Goal: Task Accomplishment & Management: Use online tool/utility

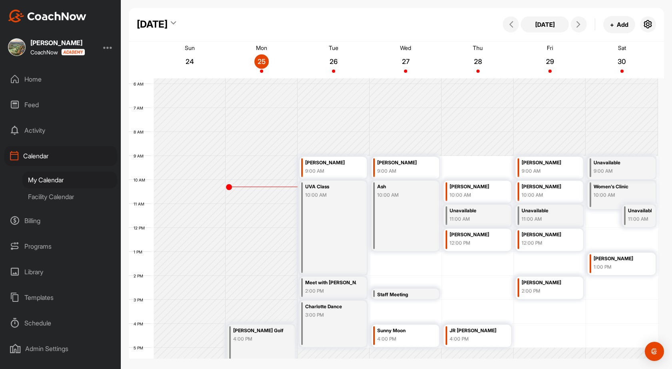
click at [30, 80] on div "Home" at bounding box center [60, 79] width 113 height 20
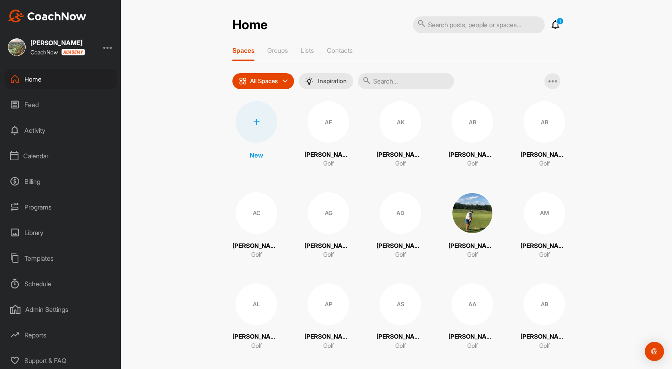
click at [261, 132] on div at bounding box center [256, 122] width 42 height 42
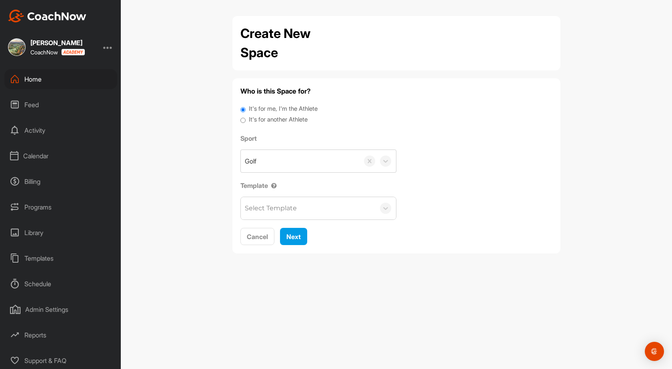
click at [280, 123] on label "It's for another Athlete" at bounding box center [278, 119] width 59 height 9
click at [245, 123] on input "It's for another Athlete" at bounding box center [242, 120] width 5 height 11
radio input "true"
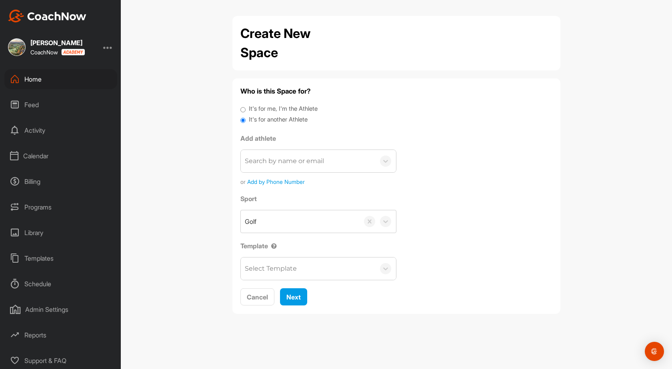
click at [283, 165] on div "Search by name or email" at bounding box center [284, 161] width 79 height 10
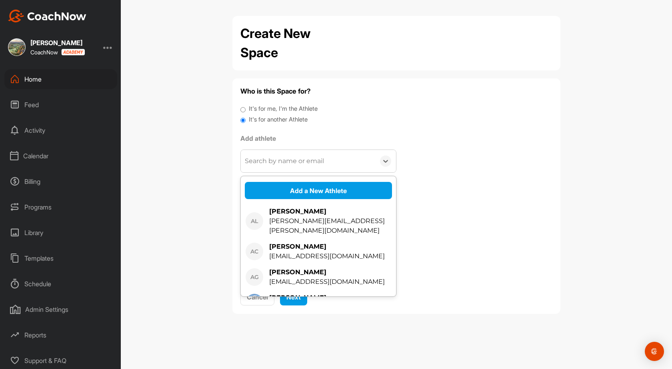
click at [283, 165] on div "Search by name or email" at bounding box center [284, 161] width 79 height 10
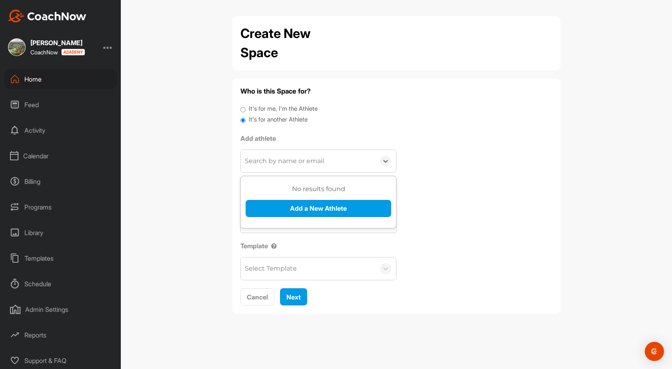
click at [283, 163] on div "Search by name or email" at bounding box center [284, 161] width 79 height 10
paste input "[EMAIL_ADDRESS][DOMAIN_NAME]"
type input "[EMAIL_ADDRESS][DOMAIN_NAME]"
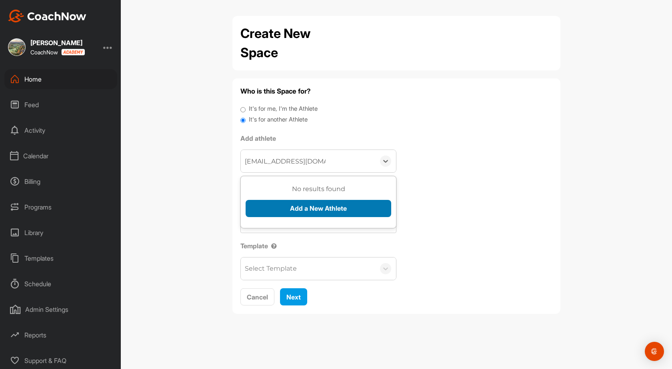
click at [307, 207] on button "Add a New Athlete" at bounding box center [318, 208] width 146 height 17
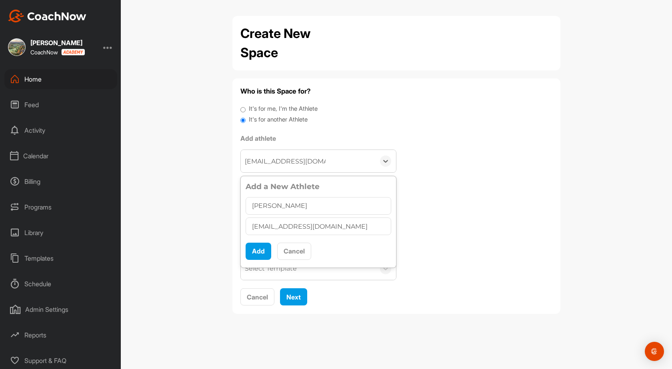
type input "[PERSON_NAME]"
click at [255, 261] on div "Add a New Athlete [PERSON_NAME] [EMAIL_ADDRESS][DOMAIN_NAME] Add Cancel" at bounding box center [318, 222] width 146 height 82
click at [258, 258] on button "Add" at bounding box center [258, 251] width 26 height 17
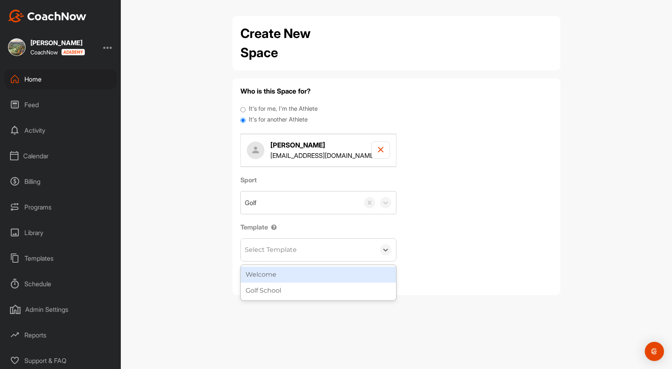
click at [306, 250] on div "Select Template" at bounding box center [308, 250] width 134 height 22
click at [289, 276] on div "Welcome" at bounding box center [318, 275] width 155 height 16
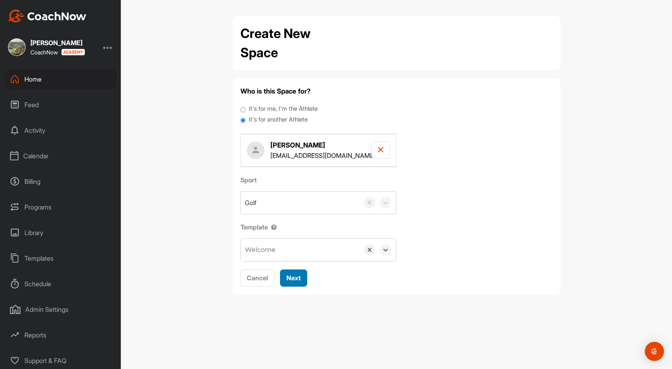
click at [291, 281] on span "Next" at bounding box center [293, 278] width 14 height 8
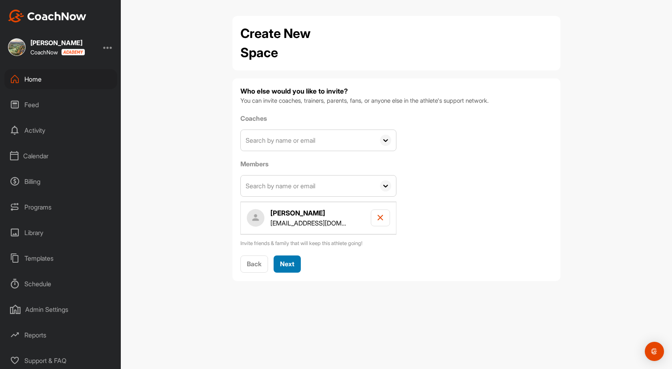
click at [292, 263] on span "Next" at bounding box center [287, 264] width 14 height 8
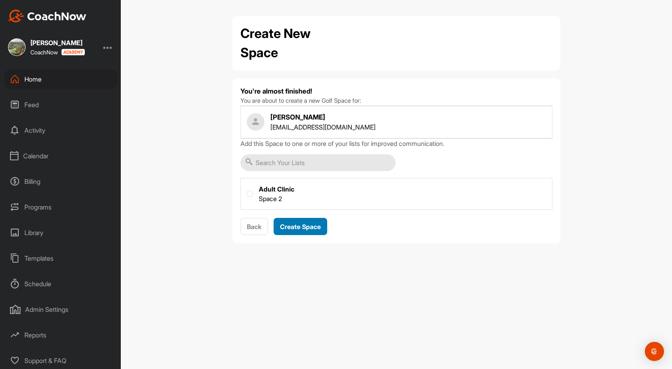
click at [301, 229] on span "Create Space" at bounding box center [300, 227] width 41 height 8
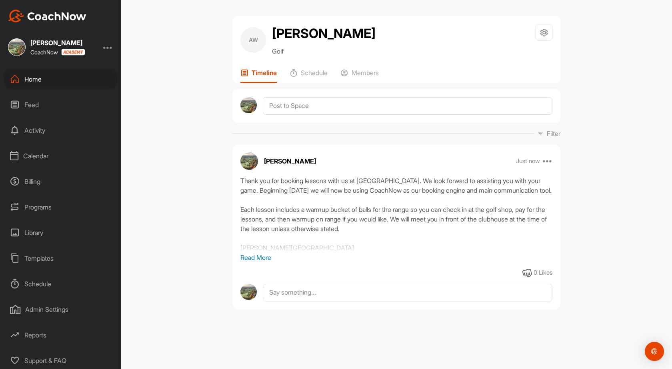
click at [39, 80] on div "Home" at bounding box center [60, 79] width 113 height 20
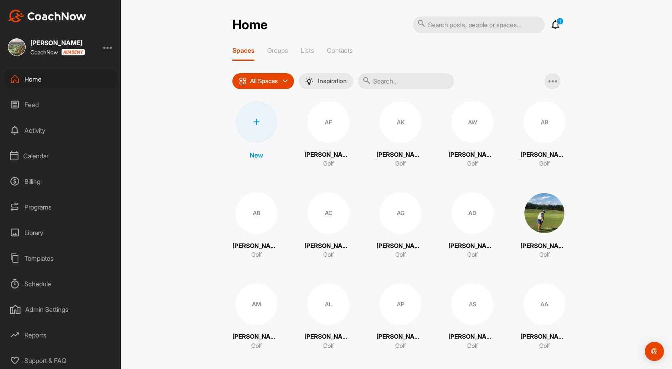
click at [49, 156] on div "Calendar" at bounding box center [60, 156] width 113 height 20
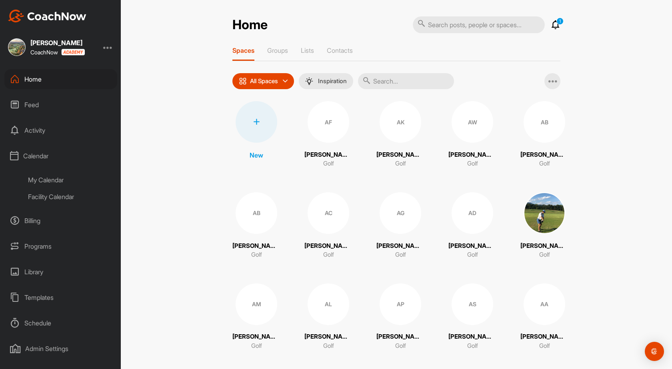
click at [50, 178] on div "My Calendar" at bounding box center [69, 179] width 95 height 17
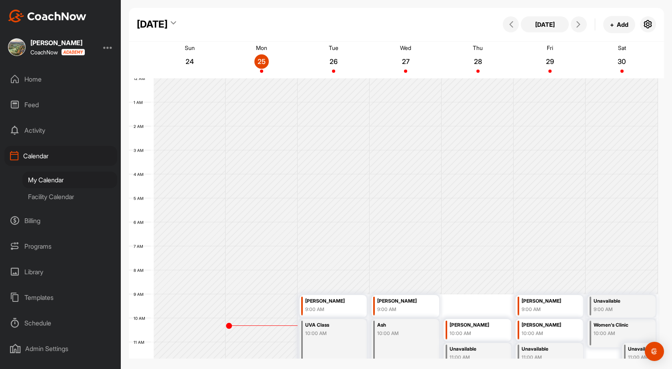
scroll to position [138, 0]
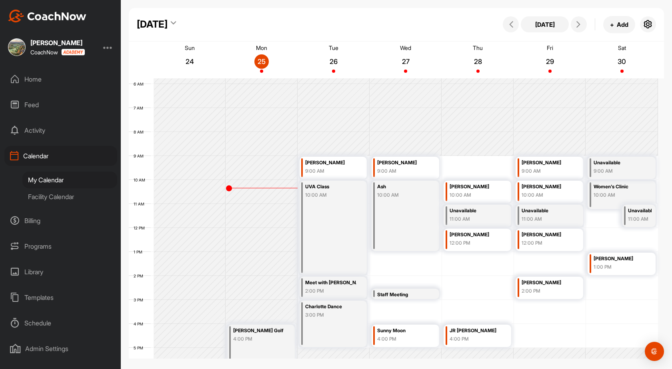
click at [35, 88] on div "Home" at bounding box center [60, 79] width 113 height 20
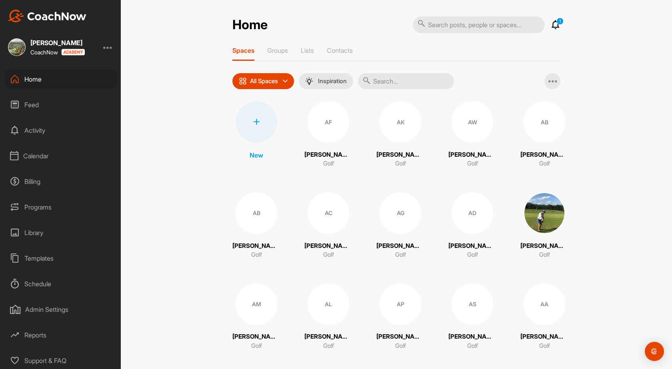
click at [253, 136] on div at bounding box center [256, 122] width 42 height 42
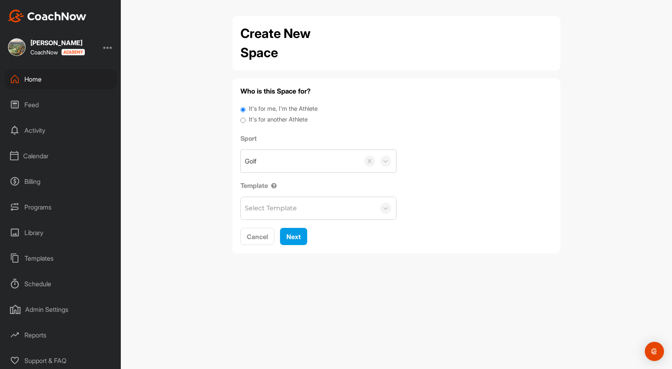
click at [258, 123] on label "It's for another Athlete" at bounding box center [278, 119] width 59 height 9
click at [245, 123] on input "It's for another Athlete" at bounding box center [242, 120] width 5 height 11
radio input "true"
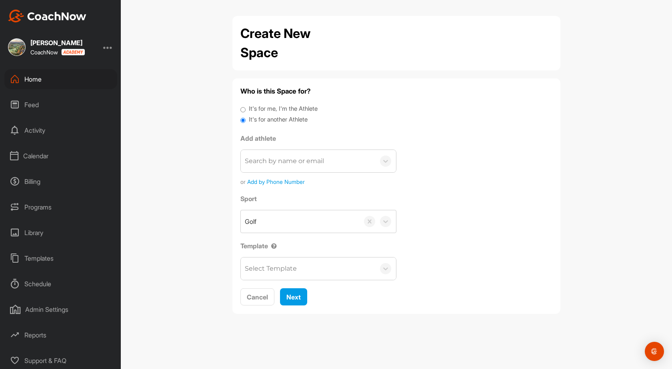
click at [276, 160] on div "Search by name or email" at bounding box center [284, 161] width 79 height 10
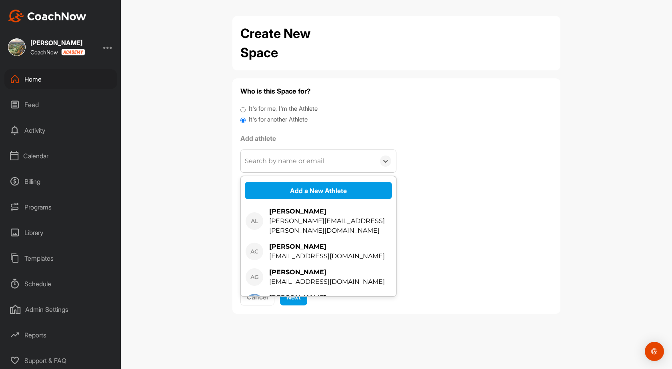
click at [276, 160] on div "Search by name or email" at bounding box center [284, 161] width 79 height 10
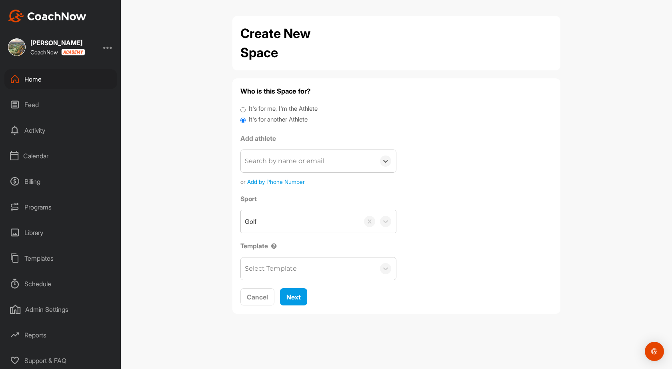
click at [276, 160] on div "Search by name or email" at bounding box center [284, 161] width 79 height 10
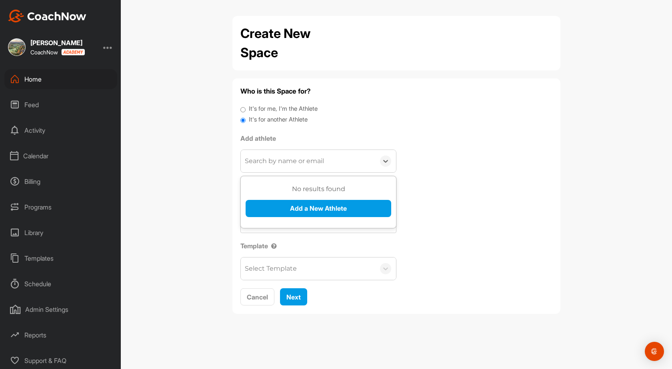
paste input "[EMAIL_ADDRESS][DOMAIN_NAME]"
type input "[EMAIL_ADDRESS][DOMAIN_NAME]"
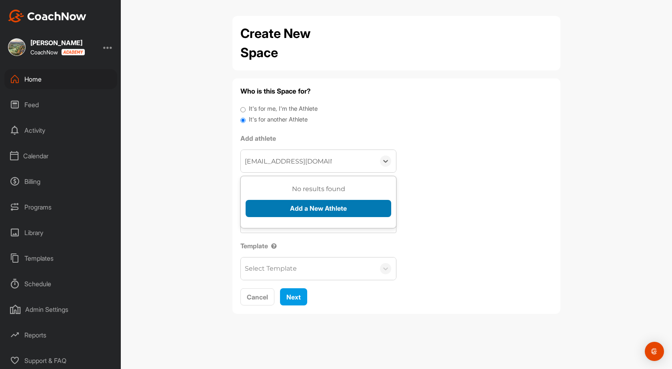
click at [303, 210] on button "Add a New Athlete" at bounding box center [318, 208] width 146 height 17
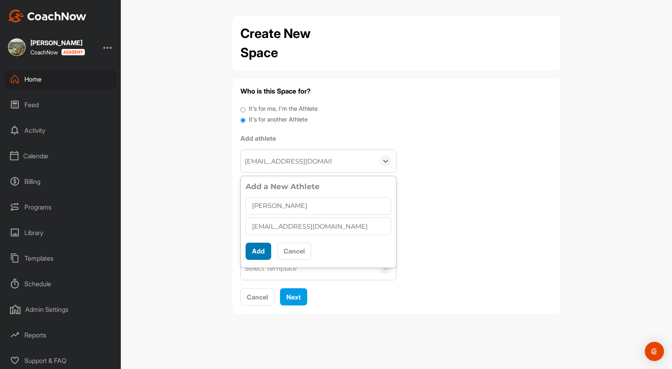
type input "[PERSON_NAME]"
click at [251, 252] on button "Add" at bounding box center [258, 251] width 26 height 17
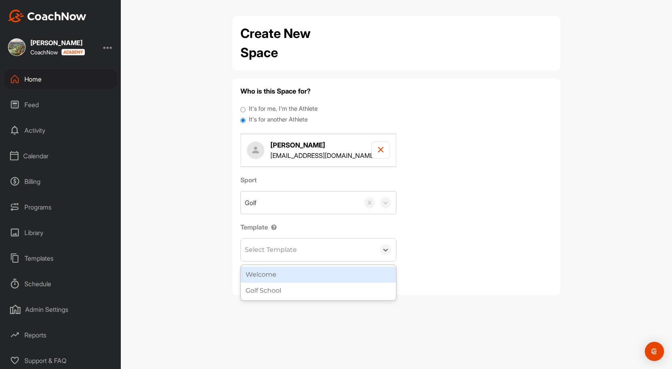
click at [325, 254] on div "Select Template" at bounding box center [308, 250] width 134 height 22
click at [313, 269] on div "Welcome" at bounding box center [318, 275] width 155 height 16
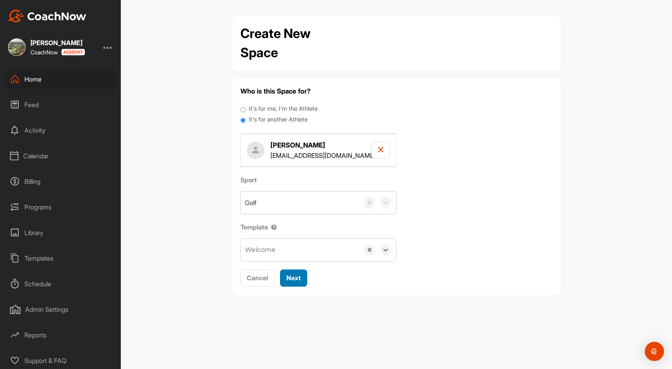
click at [296, 282] on div "Next" at bounding box center [293, 278] width 14 height 10
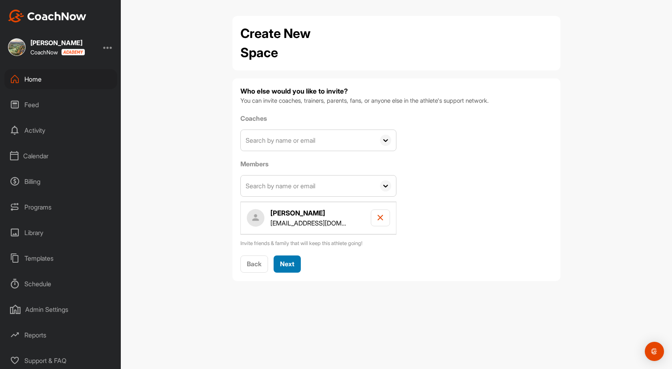
click at [289, 269] on div "Next" at bounding box center [287, 264] width 14 height 10
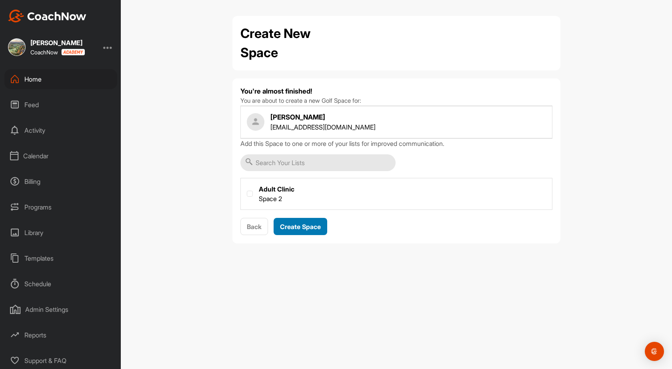
click at [294, 223] on span "Create Space" at bounding box center [300, 227] width 41 height 8
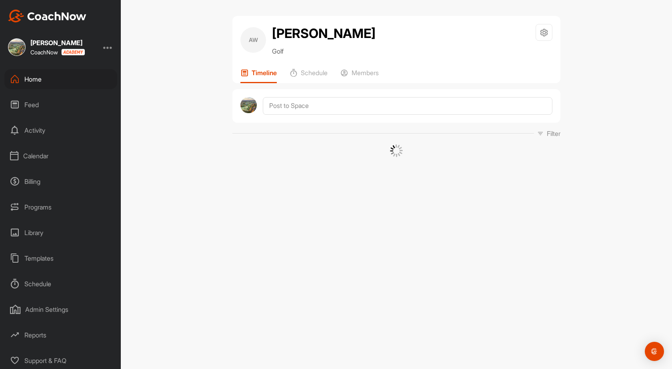
click at [35, 77] on div "Home" at bounding box center [60, 79] width 113 height 20
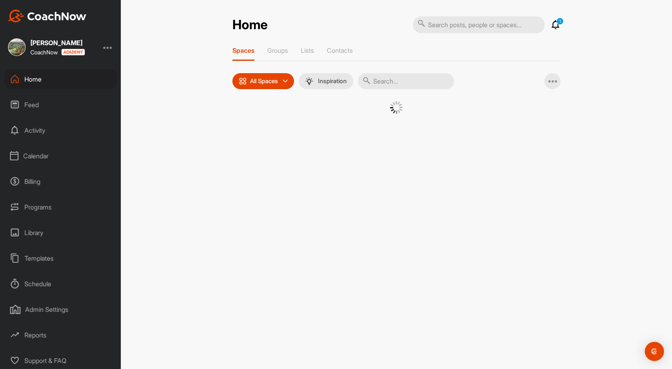
click at [48, 150] on div "Calendar" at bounding box center [60, 156] width 113 height 20
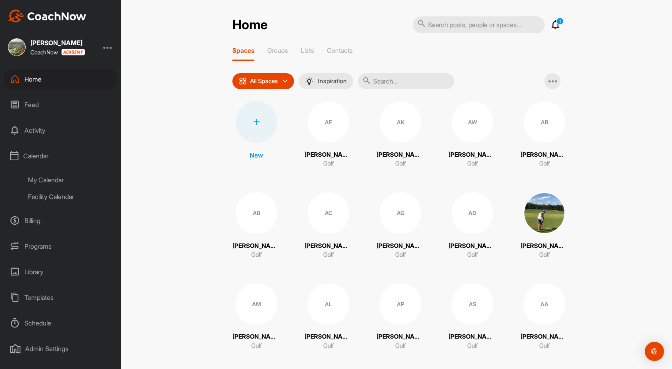
click at [38, 183] on div "My Calendar" at bounding box center [69, 179] width 95 height 17
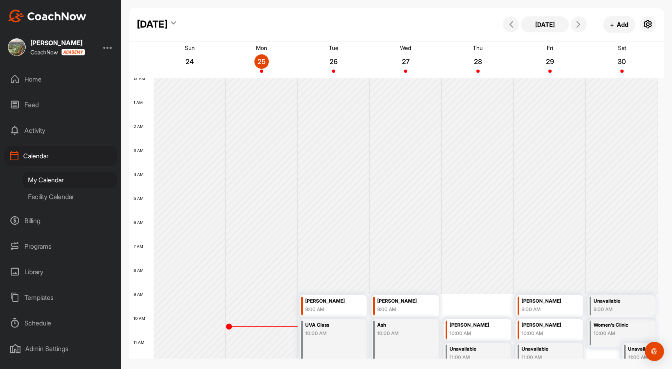
scroll to position [138, 0]
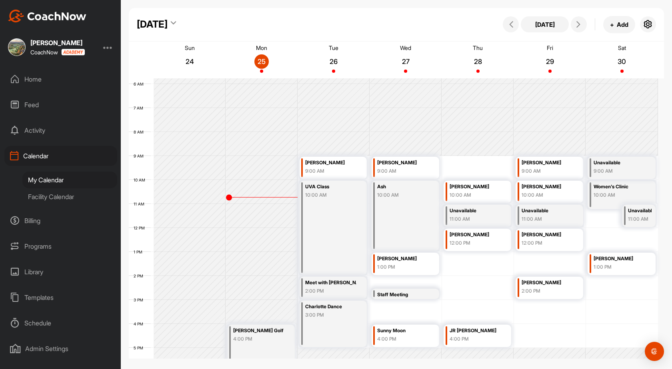
click at [38, 81] on div "Home" at bounding box center [60, 79] width 113 height 20
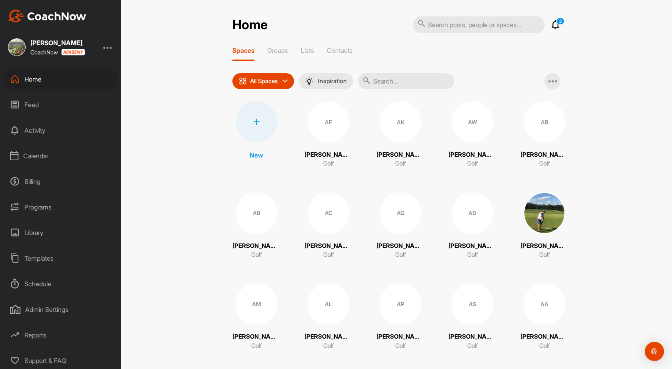
click at [258, 130] on div at bounding box center [256, 122] width 42 height 42
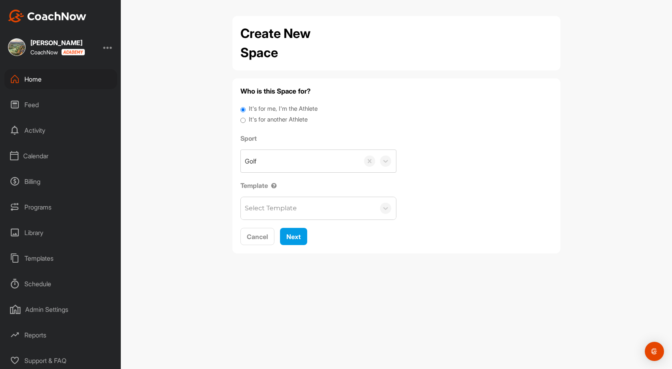
click at [276, 120] on label "It's for another Athlete" at bounding box center [278, 119] width 59 height 9
click at [245, 120] on input "It's for another Athlete" at bounding box center [242, 120] width 5 height 11
radio input "true"
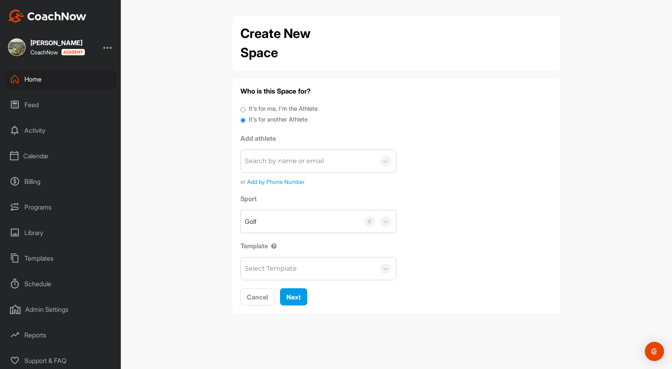
click at [281, 166] on div "Search by name or email" at bounding box center [284, 161] width 79 height 10
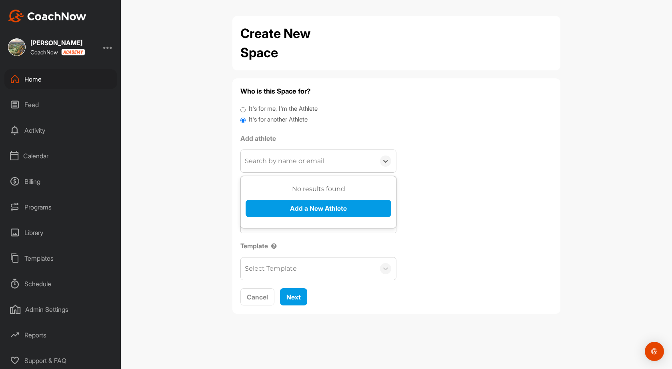
scroll to position [4, 0]
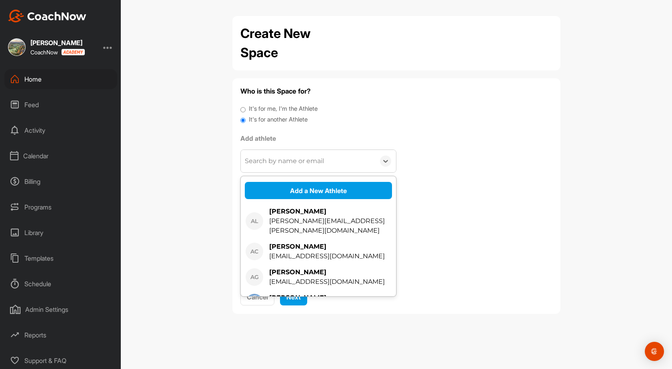
paste div
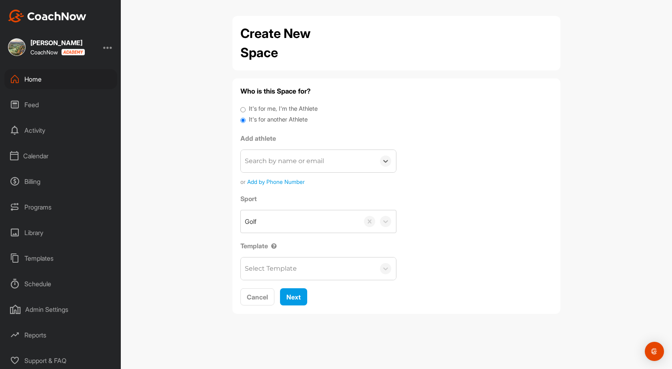
click at [290, 162] on div "Search by name or email" at bounding box center [284, 161] width 79 height 10
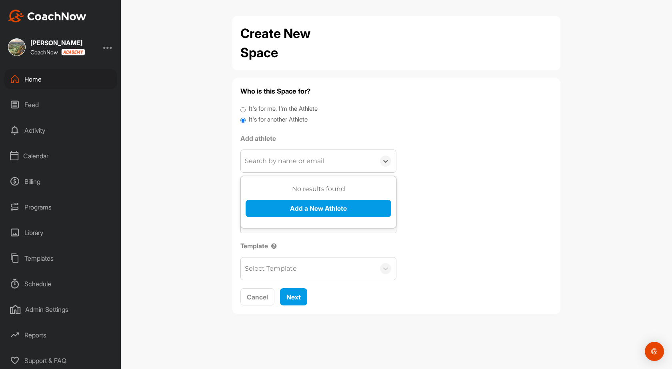
click at [290, 162] on div "Search by name or email" at bounding box center [284, 161] width 79 height 10
paste input "[EMAIL_ADDRESS][DOMAIN_NAME]"
type input "[EMAIL_ADDRESS][DOMAIN_NAME]"
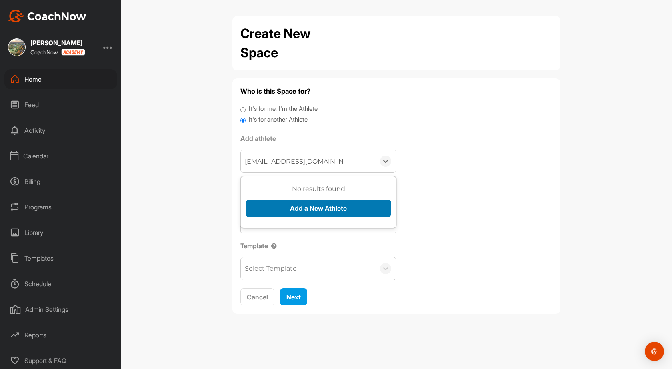
click at [301, 207] on button "Add a New Athlete" at bounding box center [318, 208] width 146 height 17
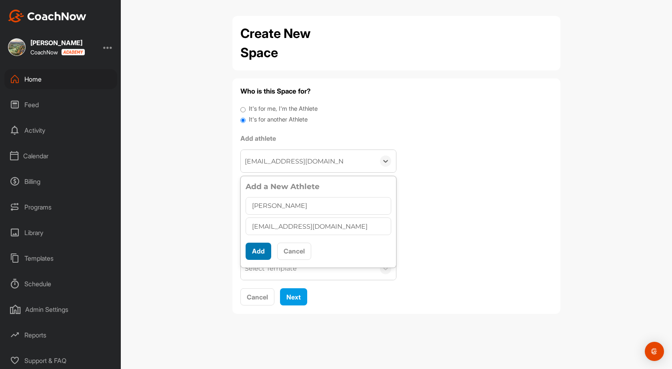
type input "[PERSON_NAME]"
click at [262, 249] on button "Add" at bounding box center [258, 251] width 26 height 17
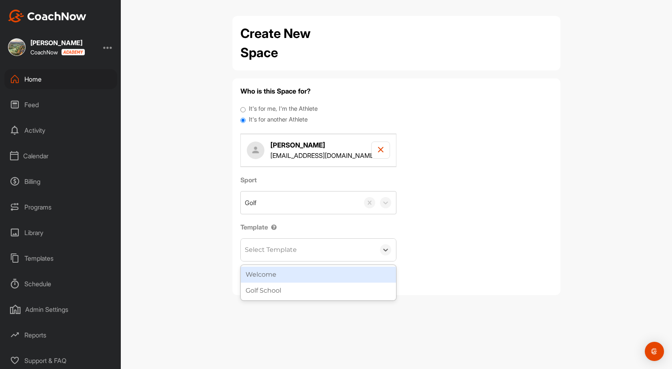
click at [284, 254] on div "Select Template" at bounding box center [271, 250] width 52 height 10
click at [287, 274] on div "Welcome" at bounding box center [318, 275] width 155 height 16
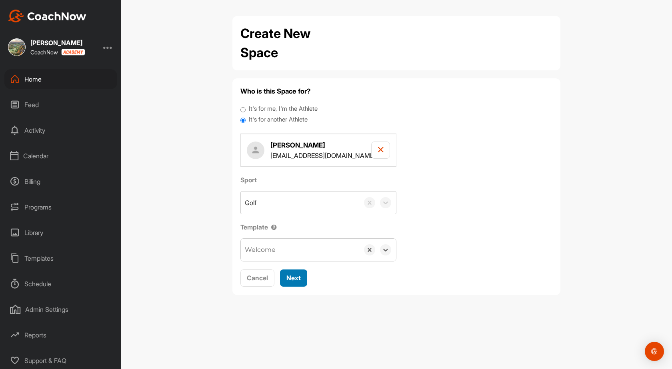
click at [287, 277] on span "Next" at bounding box center [293, 278] width 14 height 8
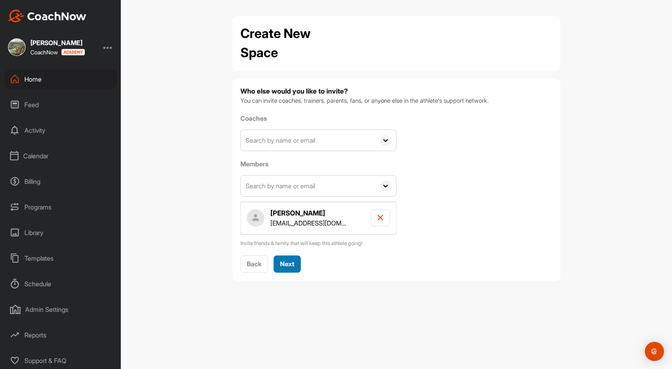
click at [294, 261] on span "Next" at bounding box center [287, 264] width 14 height 8
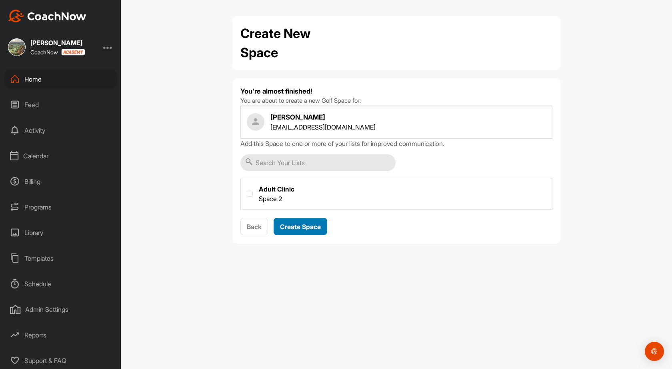
click at [302, 229] on span "Create Space" at bounding box center [300, 227] width 41 height 8
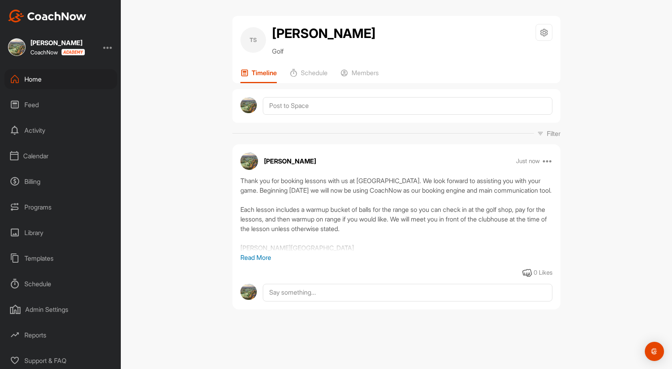
click at [34, 80] on div "Home" at bounding box center [60, 79] width 113 height 20
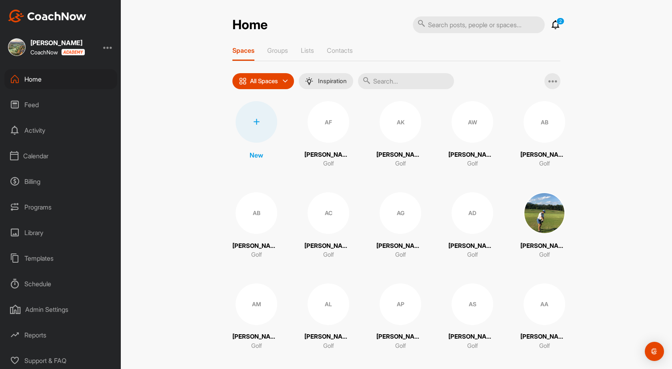
click at [259, 123] on div at bounding box center [256, 122] width 42 height 42
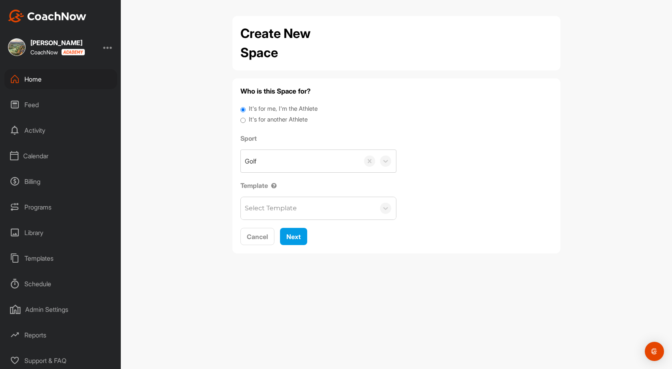
click at [269, 121] on label "It's for another Athlete" at bounding box center [278, 119] width 59 height 9
click at [245, 121] on input "It's for another Athlete" at bounding box center [242, 120] width 5 height 11
radio input "true"
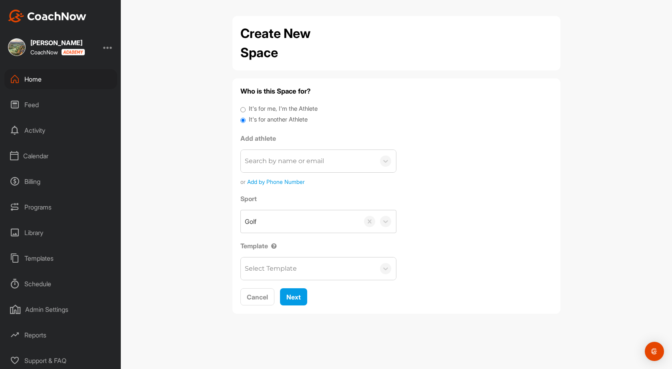
click at [272, 160] on div "Search by name or email" at bounding box center [284, 161] width 79 height 10
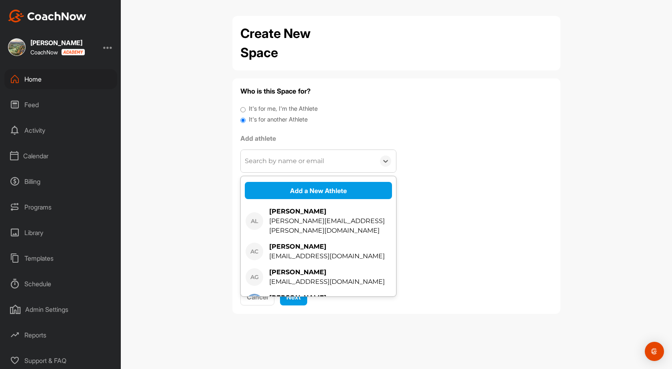
click at [272, 160] on div "Search by name or email" at bounding box center [284, 161] width 79 height 10
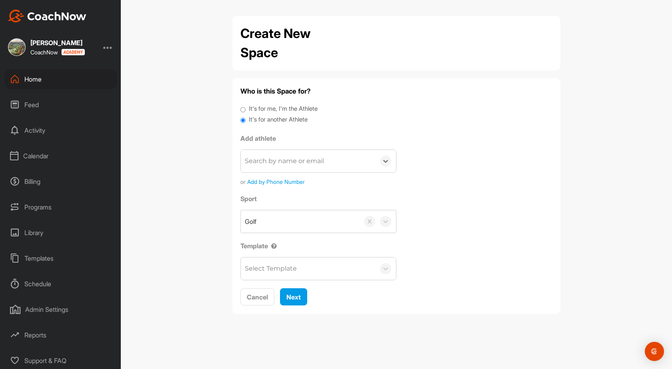
click at [272, 160] on div "Search by name or email" at bounding box center [284, 161] width 79 height 10
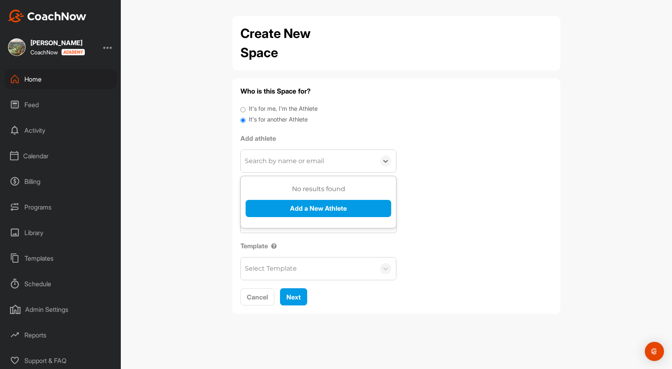
paste input "[EMAIL_ADDRESS][DOMAIN_NAME]"
type input "[EMAIL_ADDRESS][DOMAIN_NAME]"
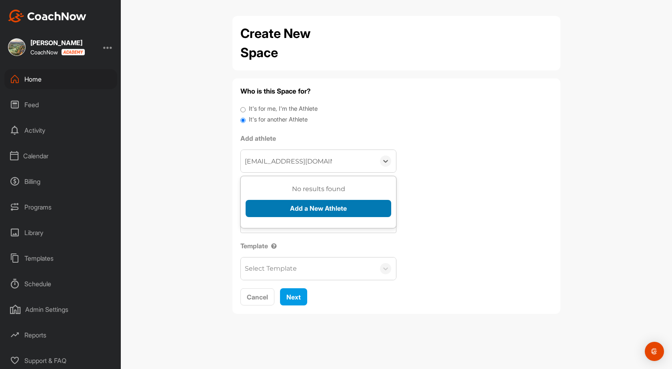
click at [292, 208] on button "Add a New Athlete" at bounding box center [318, 208] width 146 height 17
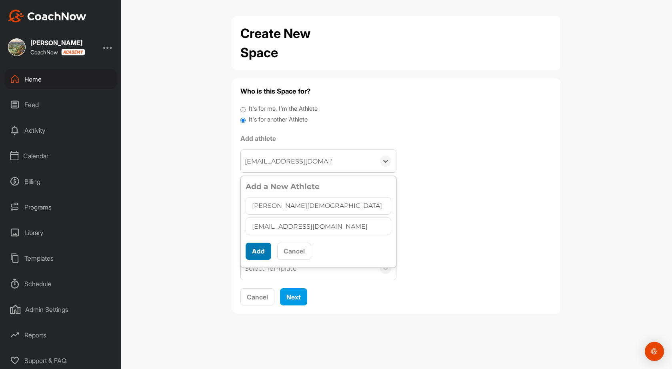
type input "[PERSON_NAME][DEMOGRAPHIC_DATA]"
click at [252, 256] on button "Add" at bounding box center [258, 251] width 26 height 17
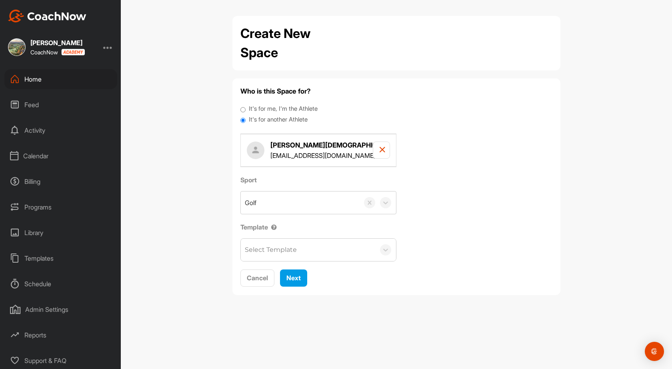
click at [314, 247] on div "Select Template" at bounding box center [308, 250] width 134 height 22
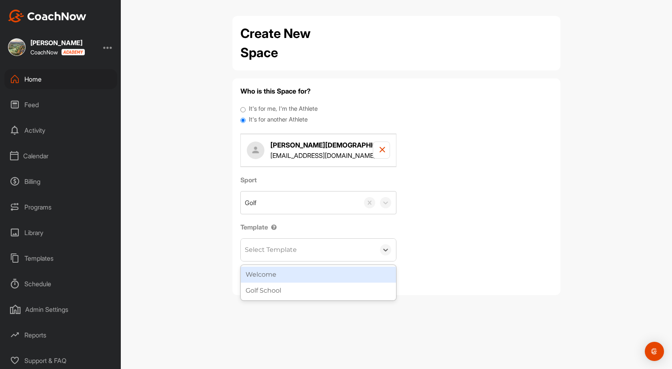
click at [309, 271] on div "Welcome" at bounding box center [318, 275] width 155 height 16
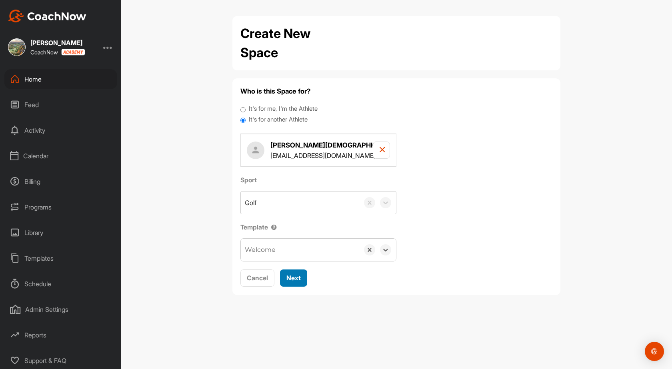
click at [299, 277] on span "Next" at bounding box center [293, 278] width 14 height 8
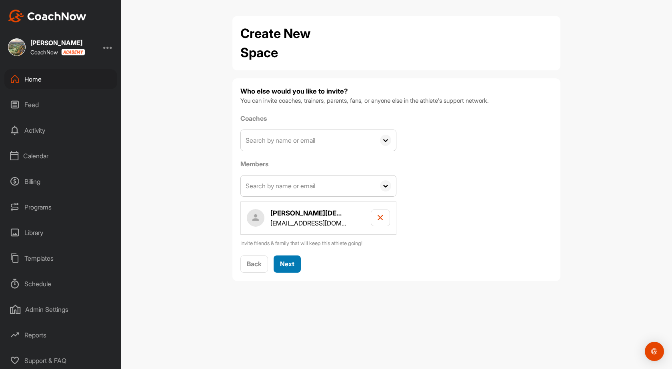
click at [293, 265] on span "Next" at bounding box center [287, 264] width 14 height 8
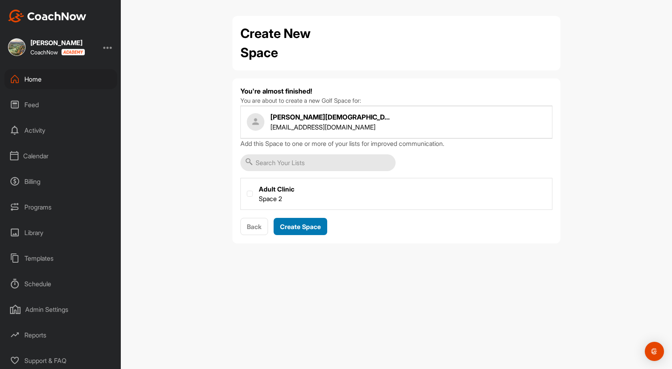
click at [311, 225] on span "Create Space" at bounding box center [300, 227] width 41 height 8
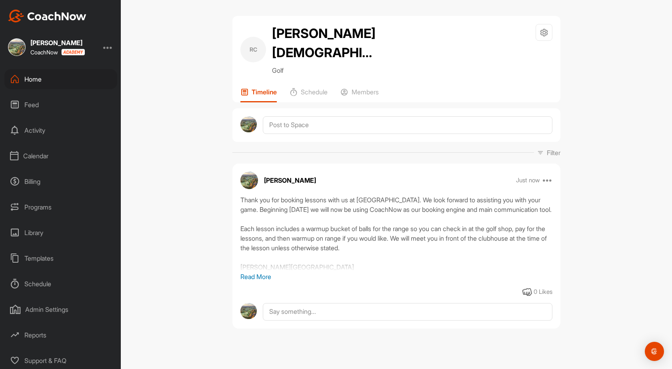
click at [18, 80] on icon at bounding box center [15, 79] width 10 height 10
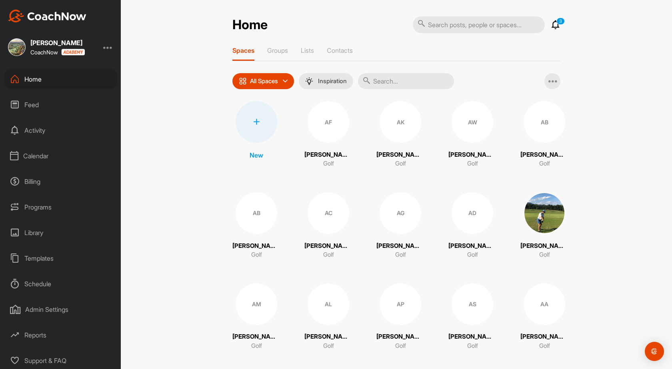
click at [257, 131] on div at bounding box center [256, 122] width 42 height 42
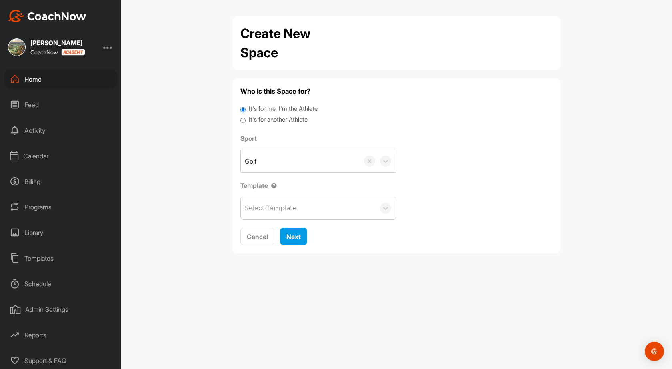
click at [274, 117] on label "It's for another Athlete" at bounding box center [278, 119] width 59 height 9
click at [245, 117] on input "It's for another Athlete" at bounding box center [242, 120] width 5 height 11
radio input "true"
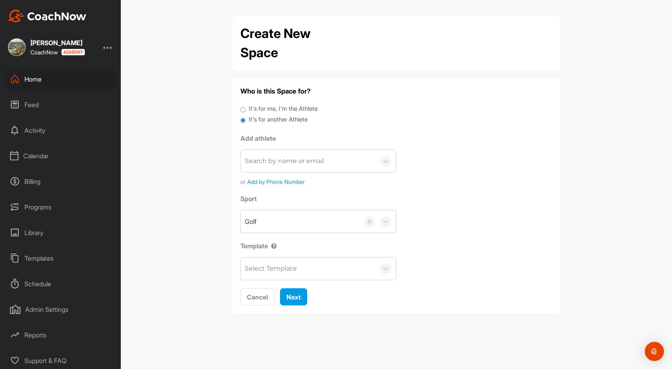
click at [271, 159] on div "Search by name or email" at bounding box center [284, 161] width 79 height 10
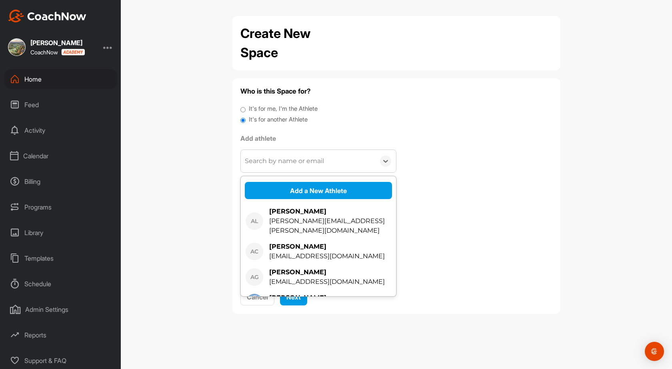
click at [277, 161] on div "Search by name or email" at bounding box center [284, 161] width 79 height 10
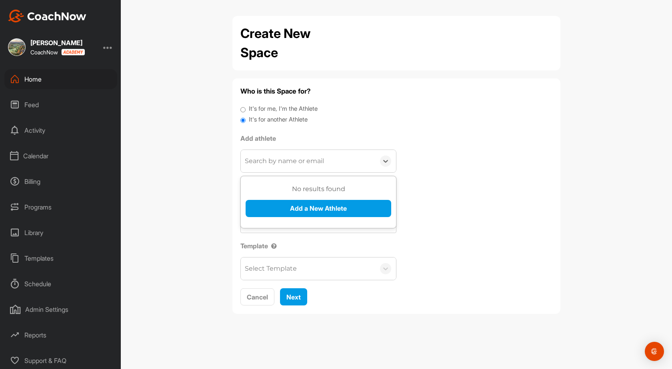
click at [277, 161] on div "Search by name or email" at bounding box center [284, 161] width 79 height 10
paste input "[EMAIL_ADDRESS][DOMAIN_NAME]"
type input "[EMAIL_ADDRESS][DOMAIN_NAME]"
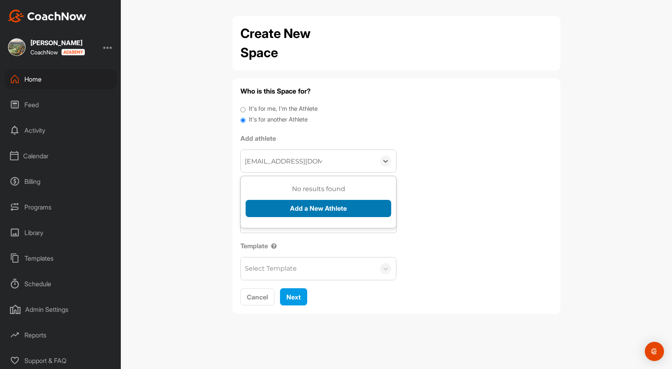
click at [296, 208] on button "Add a New Athlete" at bounding box center [318, 208] width 146 height 17
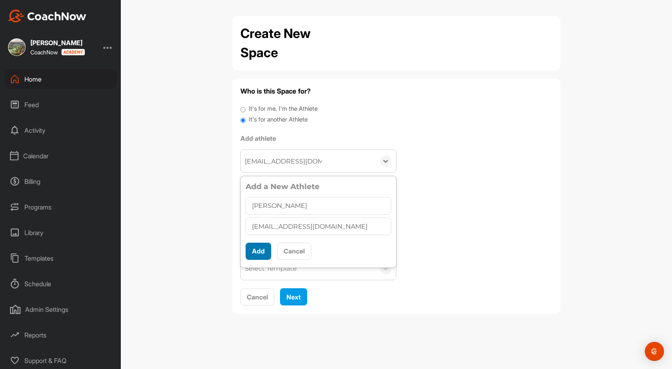
type input "[PERSON_NAME]"
click at [255, 247] on button "Add" at bounding box center [258, 251] width 26 height 17
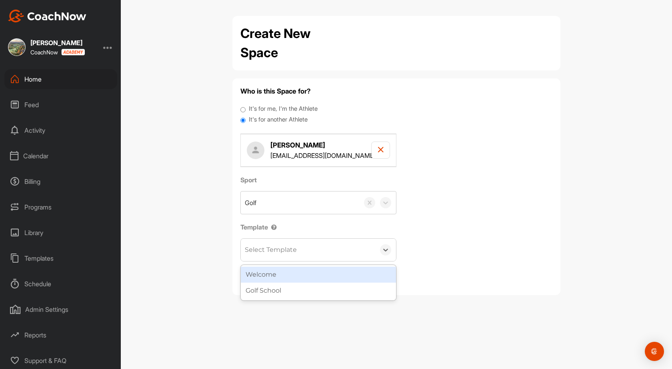
click at [301, 249] on div "Select Template" at bounding box center [308, 250] width 134 height 22
click at [296, 271] on div "Welcome" at bounding box center [318, 275] width 155 height 16
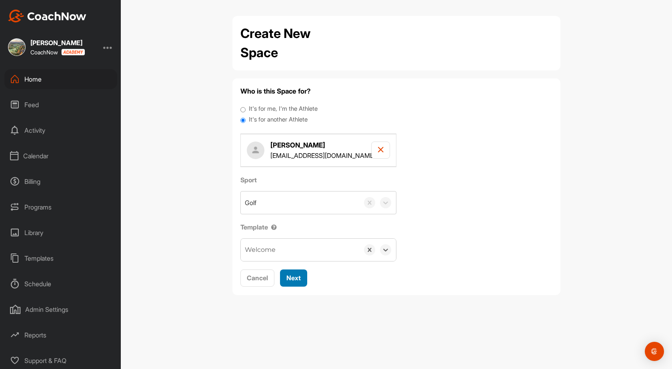
click at [292, 281] on span "Next" at bounding box center [293, 278] width 14 height 8
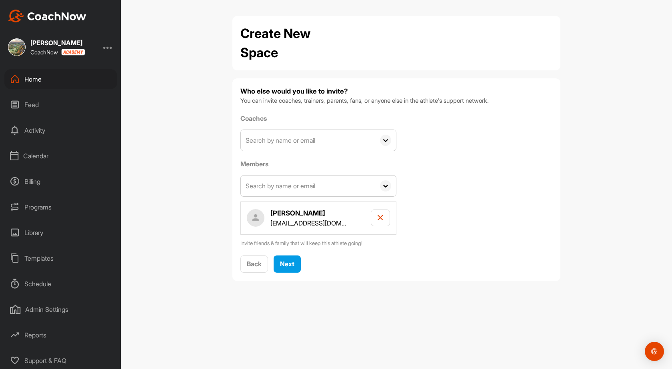
click at [266, 138] on input "text" at bounding box center [308, 140] width 134 height 21
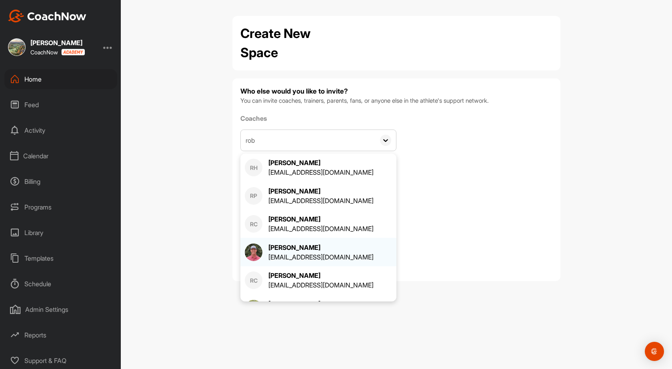
type input "rob"
click at [291, 256] on div "[EMAIL_ADDRESS][DOMAIN_NAME]" at bounding box center [320, 257] width 105 height 10
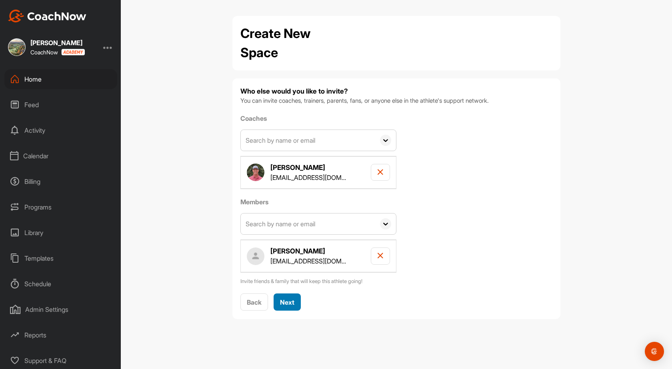
click at [293, 298] on span "Next" at bounding box center [287, 302] width 14 height 8
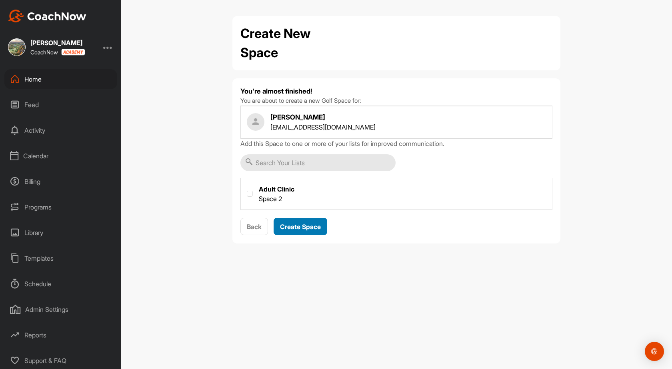
click at [293, 225] on span "Create Space" at bounding box center [300, 227] width 41 height 8
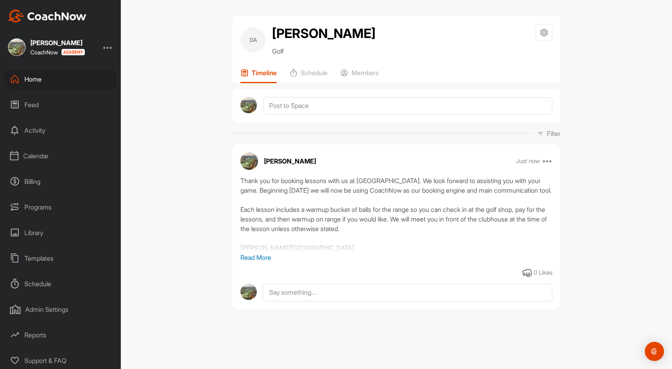
click at [34, 77] on div "Home" at bounding box center [60, 79] width 113 height 20
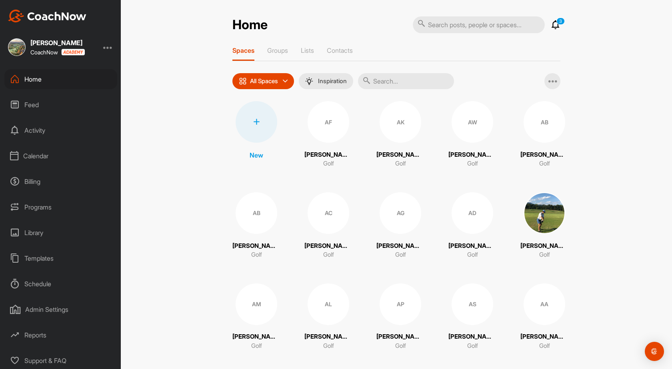
click at [38, 153] on div "Calendar" at bounding box center [60, 156] width 113 height 20
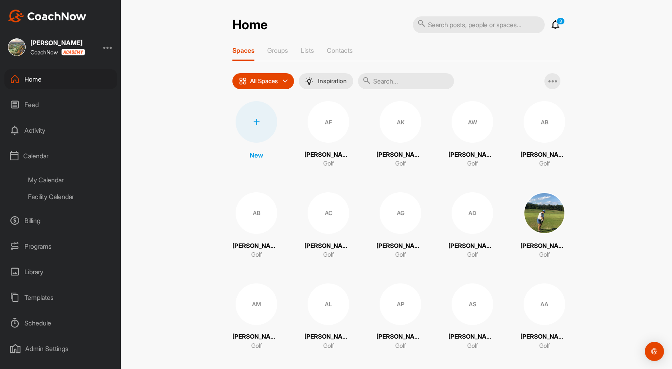
click at [65, 177] on div "My Calendar" at bounding box center [69, 179] width 95 height 17
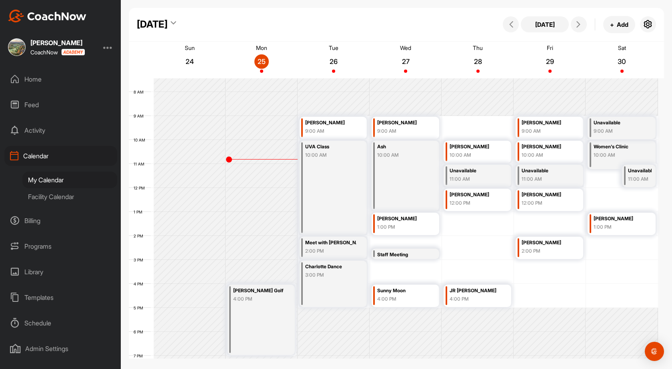
scroll to position [218, 0]
